Goal: Task Accomplishment & Management: Manage account settings

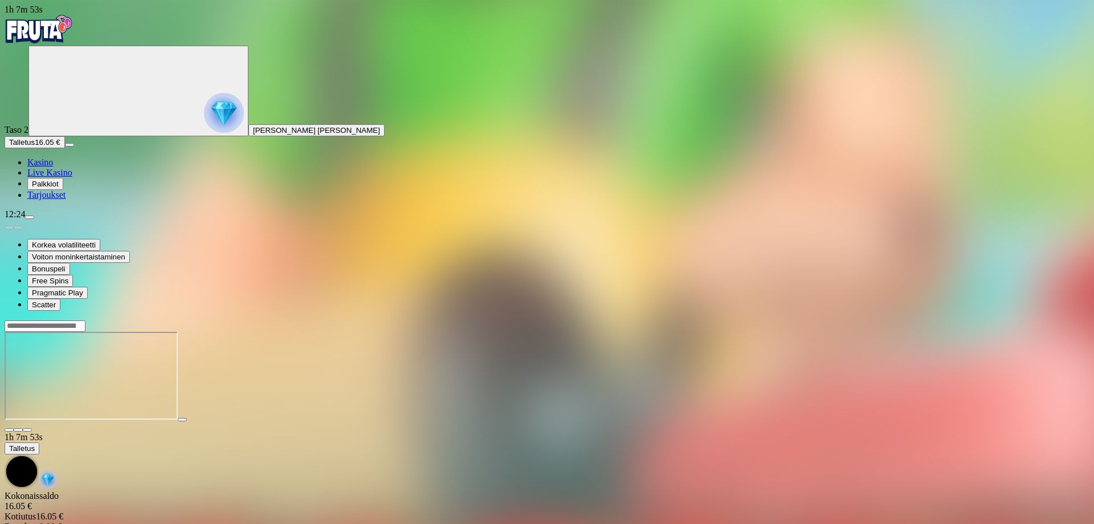
click at [30, 217] on span "menu icon" at bounding box center [30, 217] width 0 height 0
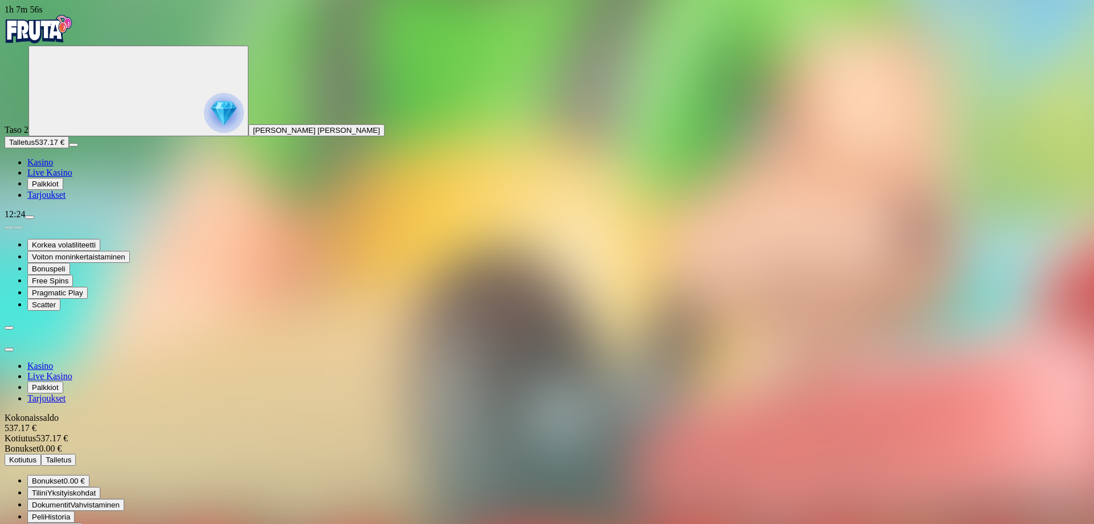
click at [36, 455] on span "Kotiutus" at bounding box center [22, 459] width 27 height 9
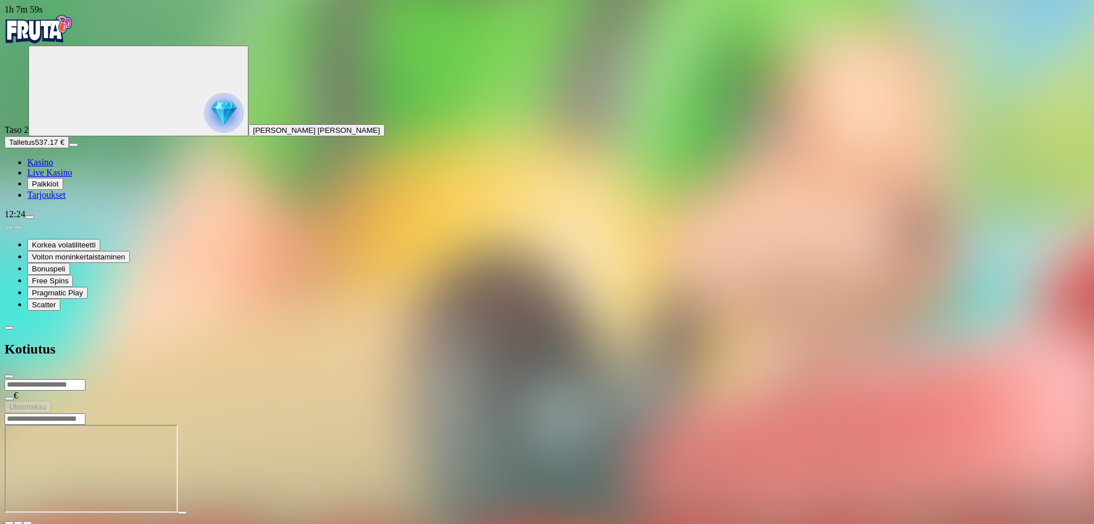
click at [85, 379] on input "number" at bounding box center [45, 384] width 81 height 11
type input "***"
click at [47, 402] on span "Ulosmaksu" at bounding box center [28, 406] width 38 height 9
click at [9, 376] on span "close icon" at bounding box center [9, 376] width 0 height 0
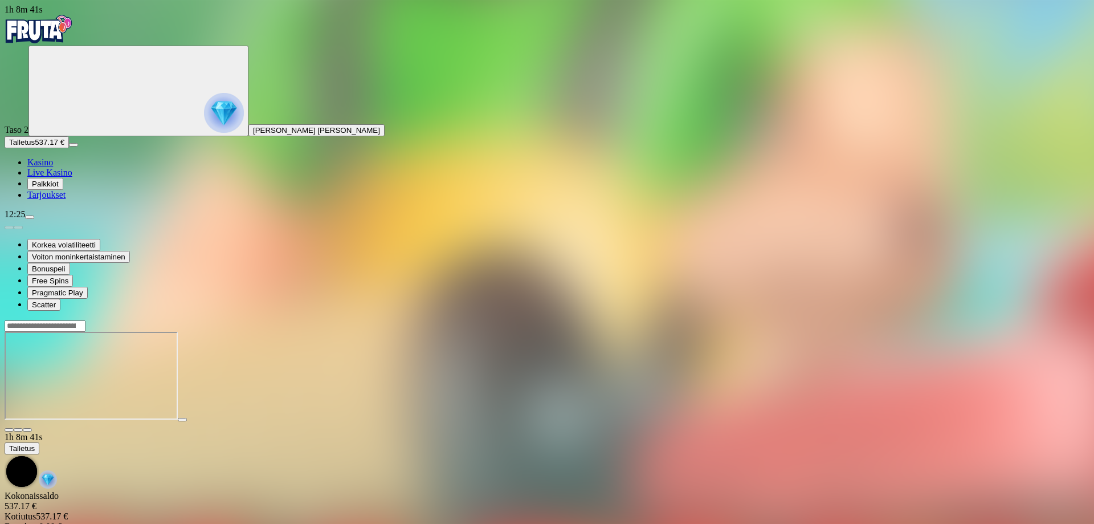
click at [27, 430] on span "fullscreen icon" at bounding box center [27, 430] width 0 height 0
click at [23, 428] on button "button" at bounding box center [27, 429] width 9 height 3
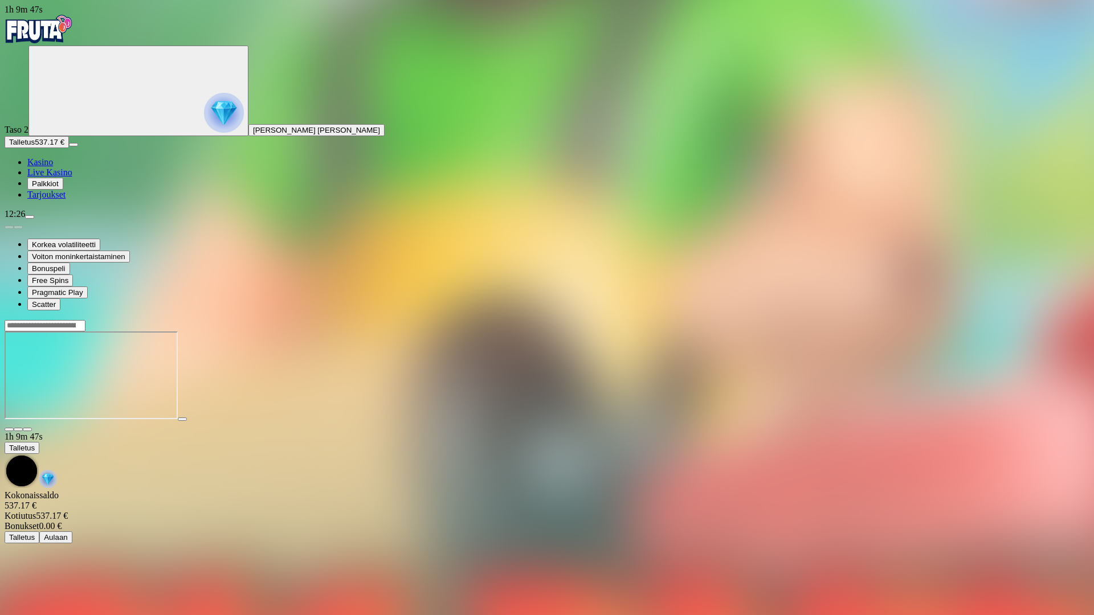
click at [23, 428] on button "button" at bounding box center [27, 429] width 9 height 3
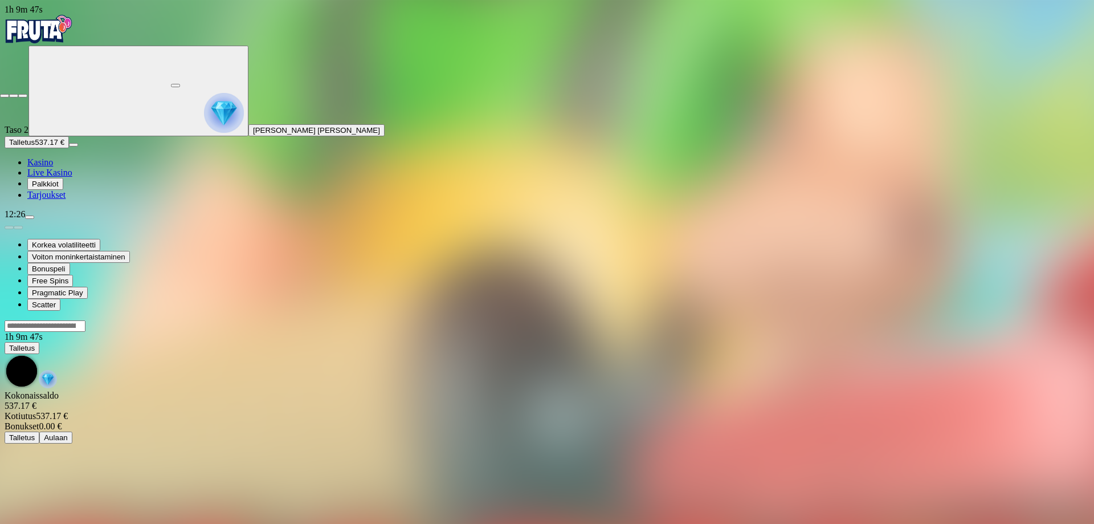
click at [18, 94] on button "button" at bounding box center [22, 95] width 9 height 3
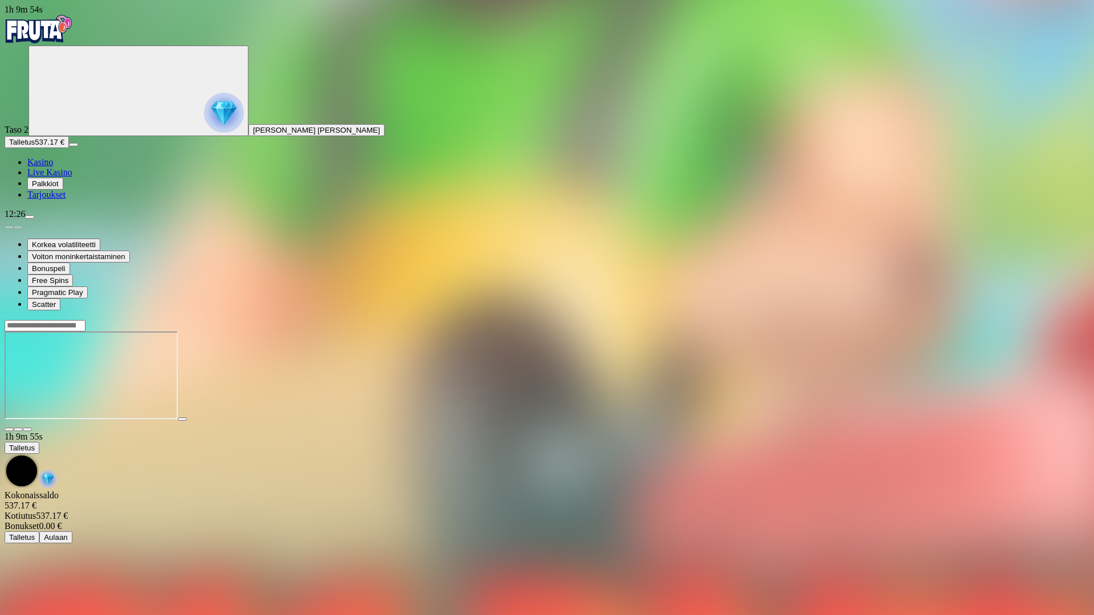
click at [23, 428] on button "button" at bounding box center [27, 429] width 9 height 3
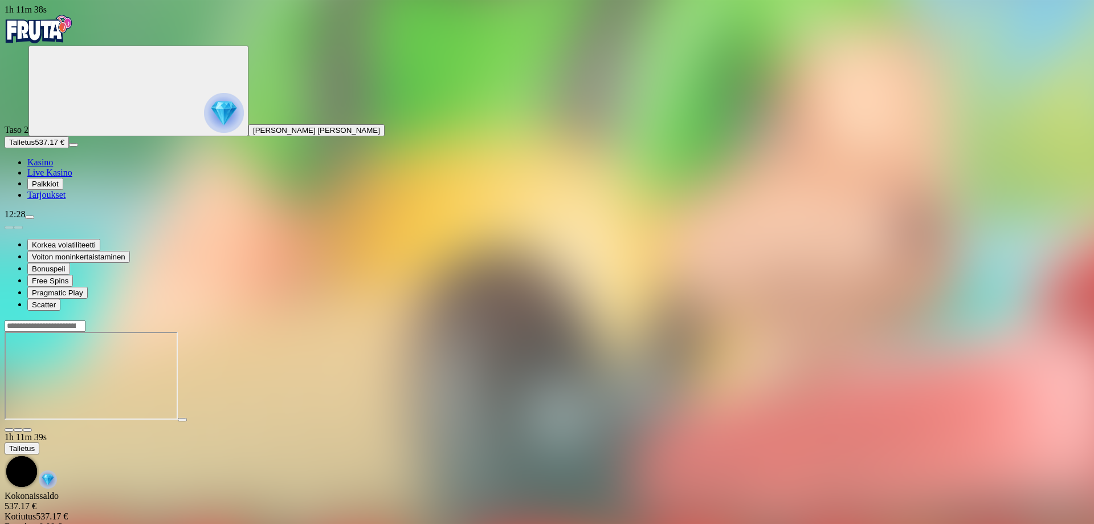
click at [27, 430] on span "fullscreen icon" at bounding box center [27, 430] width 0 height 0
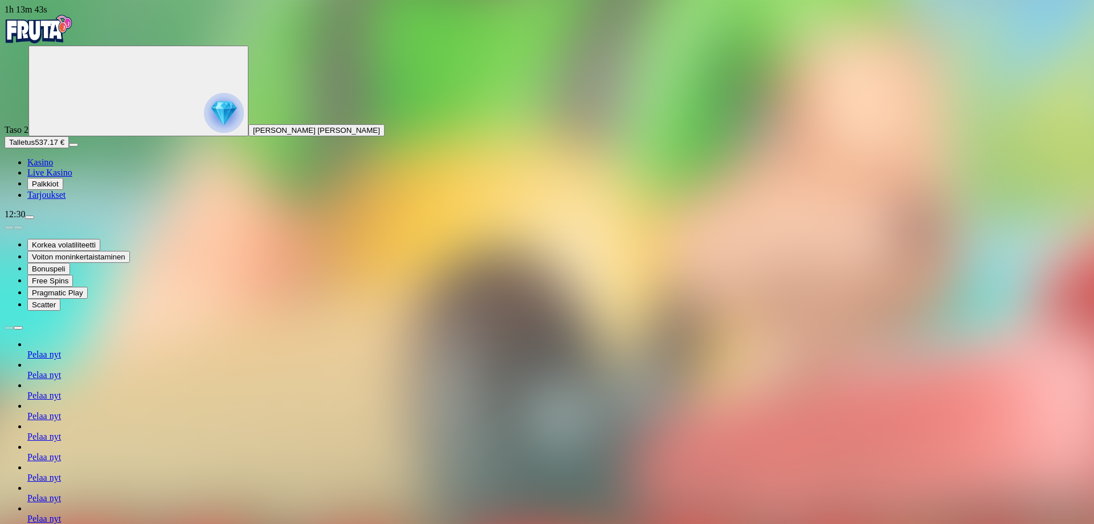
click at [30, 217] on span "menu icon" at bounding box center [30, 217] width 0 height 0
type input "***"
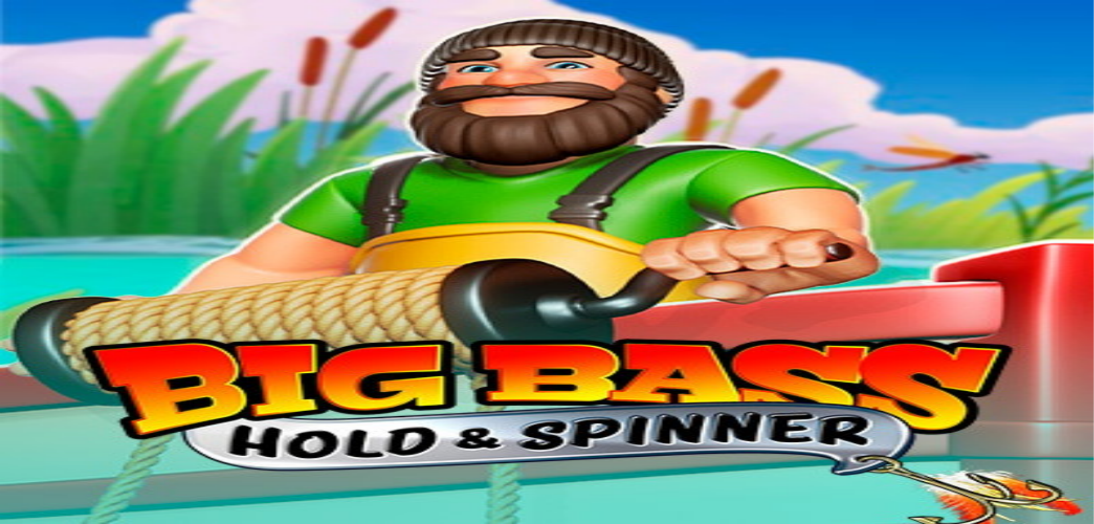
click at [54, 188] on span "Palkkiot" at bounding box center [45, 183] width 27 height 9
click at [55, 492] on span "Avaa palkinto" at bounding box center [32, 496] width 46 height 9
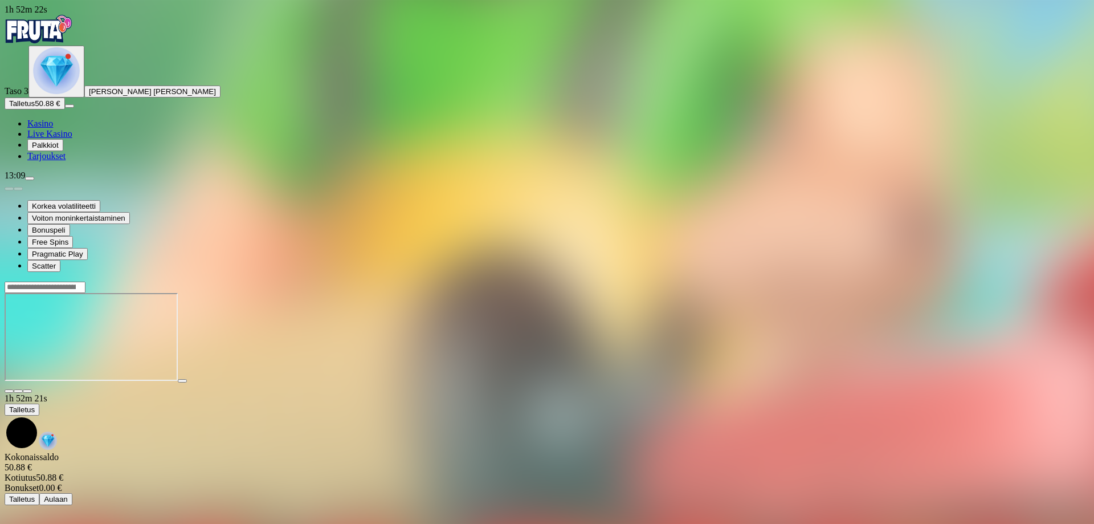
click at [59, 149] on span "Palkkiot" at bounding box center [45, 145] width 27 height 9
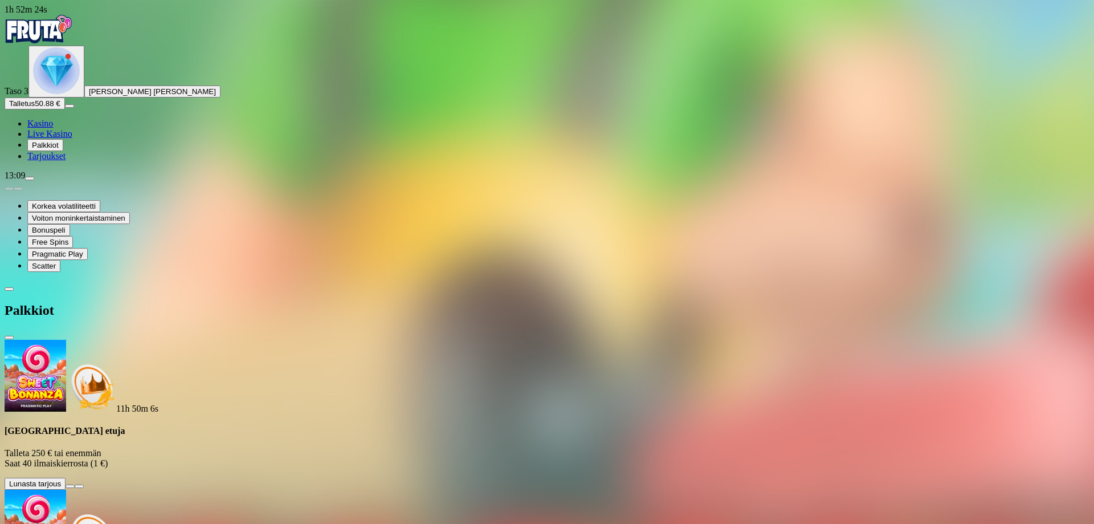
scroll to position [165, 0]
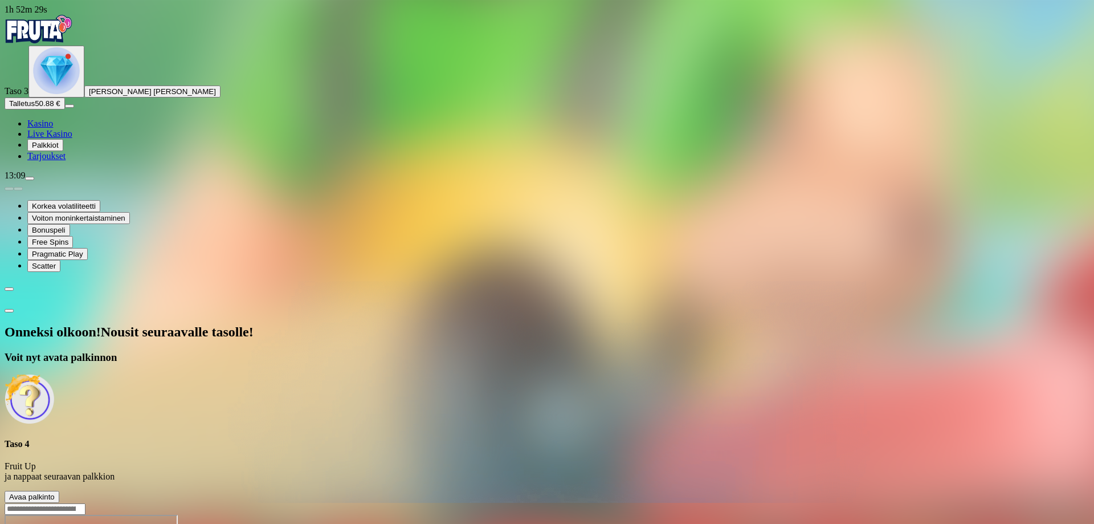
click at [55, 492] on span "Avaa palkinto" at bounding box center [32, 496] width 46 height 9
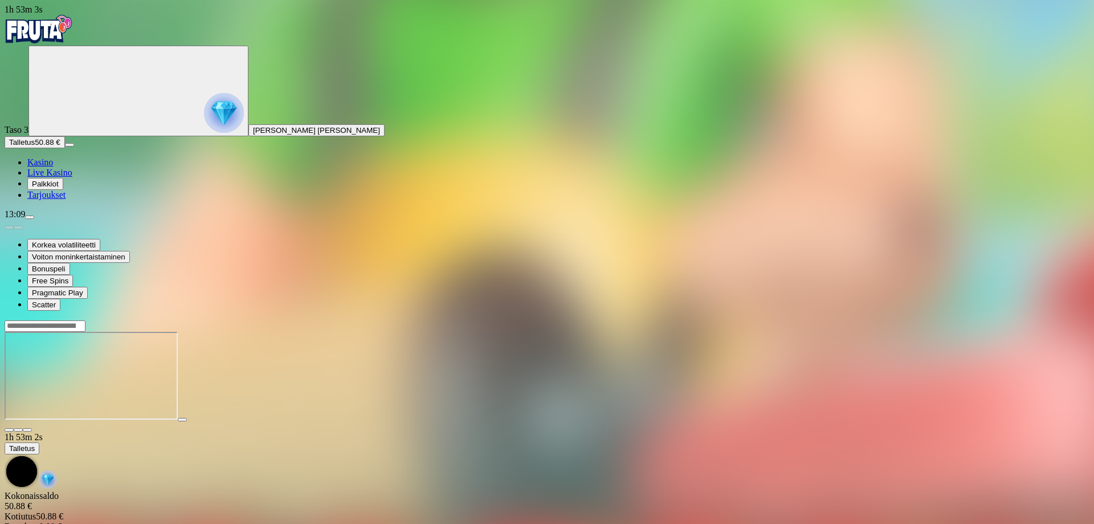
click at [59, 188] on span "Palkkiot" at bounding box center [45, 183] width 27 height 9
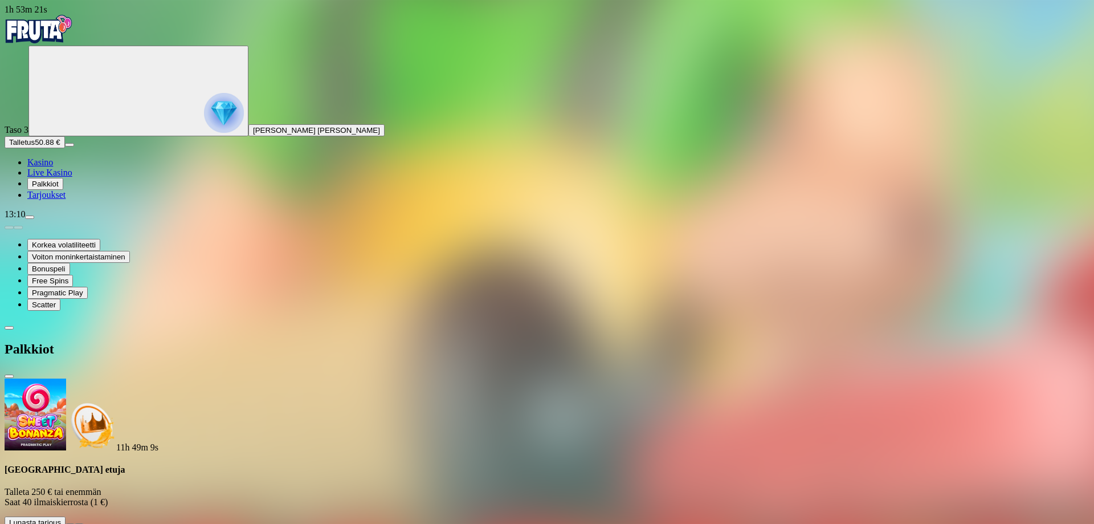
click at [9, 376] on span "close icon" at bounding box center [9, 376] width 0 height 0
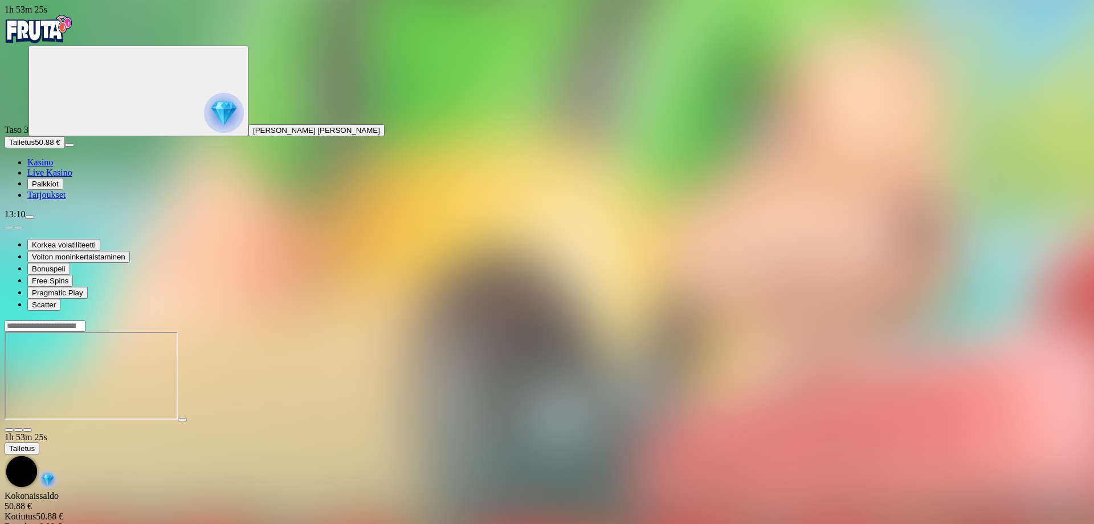
click at [30, 217] on span "menu icon" at bounding box center [30, 217] width 0 height 0
